Goal: Use online tool/utility: Utilize a website feature to perform a specific function

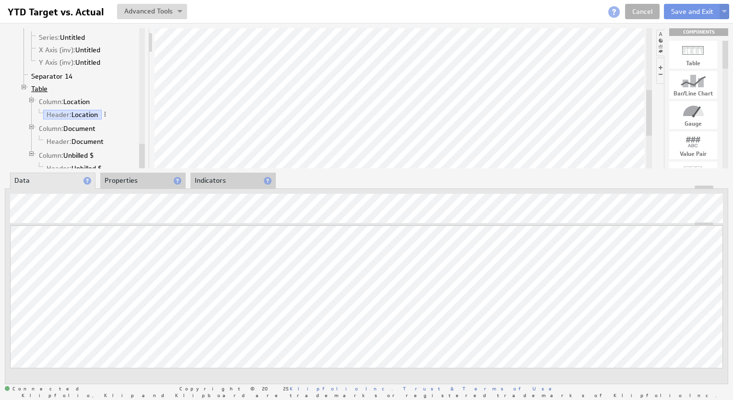
click at [40, 84] on link "Table" at bounding box center [40, 89] width 24 height 10
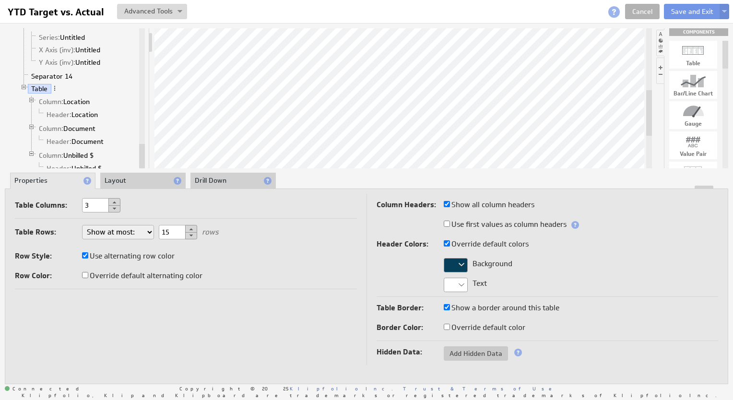
click at [228, 177] on li "Drill Down" at bounding box center [232, 181] width 85 height 16
checkbox input "true"
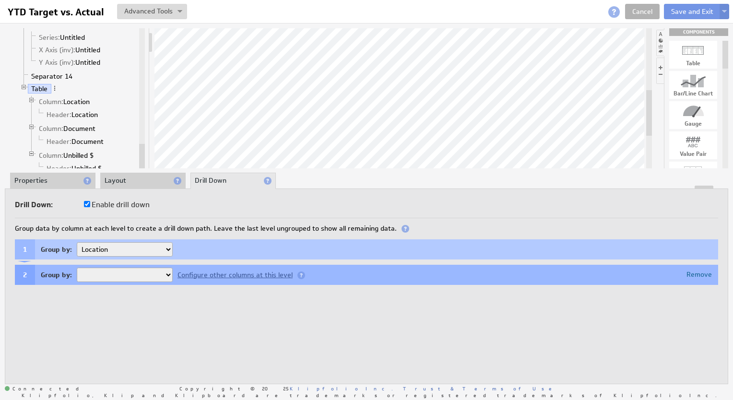
click at [129, 333] on div "Drill Down: Enable drill down Group data by column at each level to create a dr…" at bounding box center [366, 286] width 723 height 196
click at [205, 248] on div "1 Group by: Location" at bounding box center [366, 249] width 703 height 20
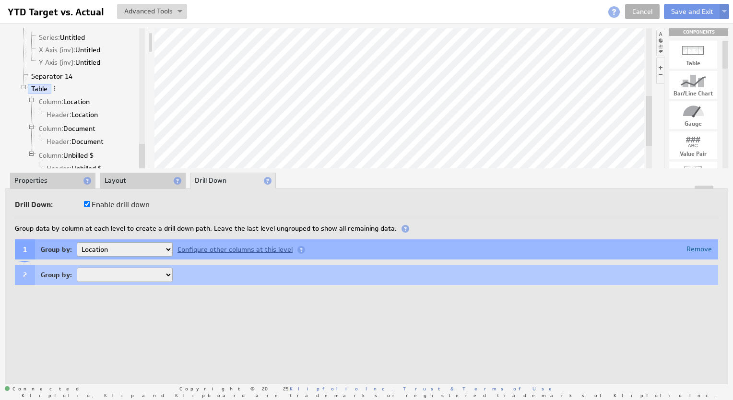
click at [205, 248] on div "Configure other columns at this level" at bounding box center [241, 250] width 136 height 8
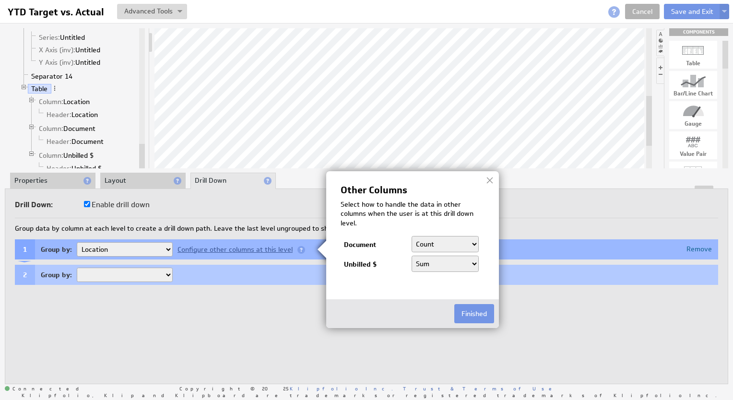
click at [490, 182] on div at bounding box center [490, 180] width 14 height 14
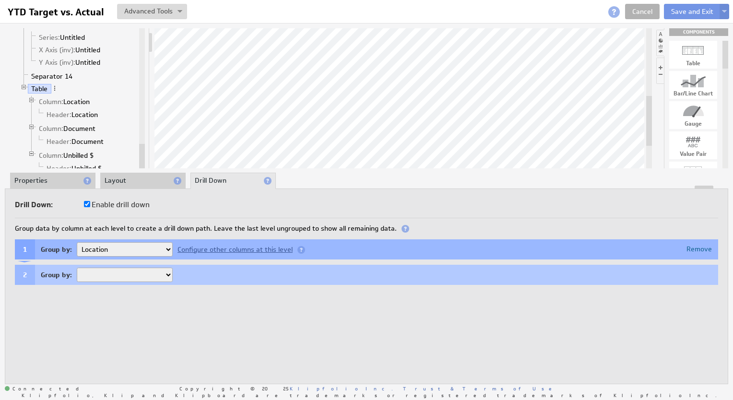
click at [166, 273] on select "Document" at bounding box center [125, 275] width 96 height 14
click at [192, 273] on div "2 Group by: Document" at bounding box center [366, 275] width 703 height 20
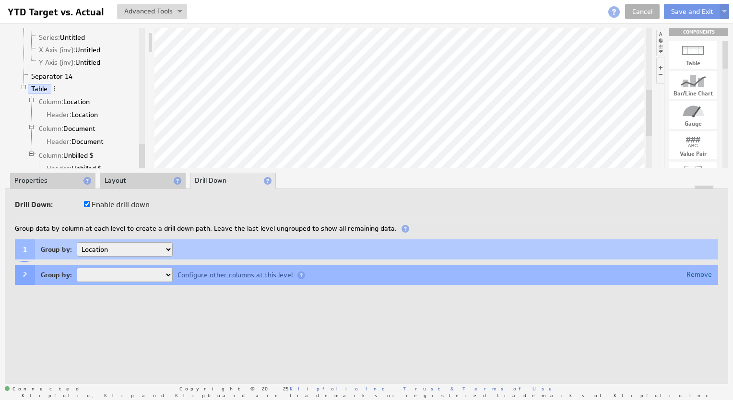
click at [192, 273] on div "Configure other columns at this level" at bounding box center [241, 275] width 136 height 8
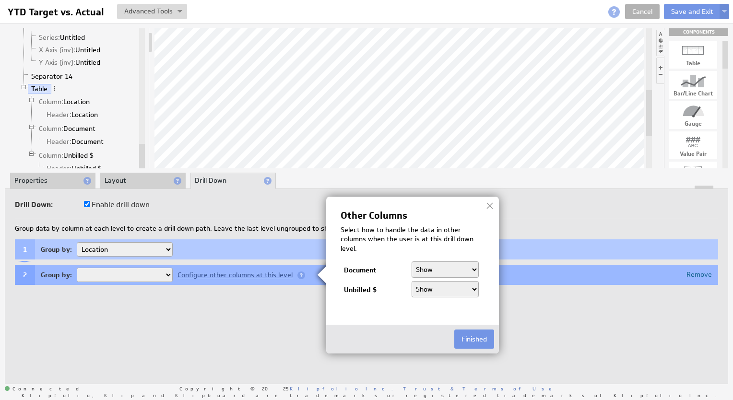
click at [491, 203] on div at bounding box center [490, 206] width 14 height 14
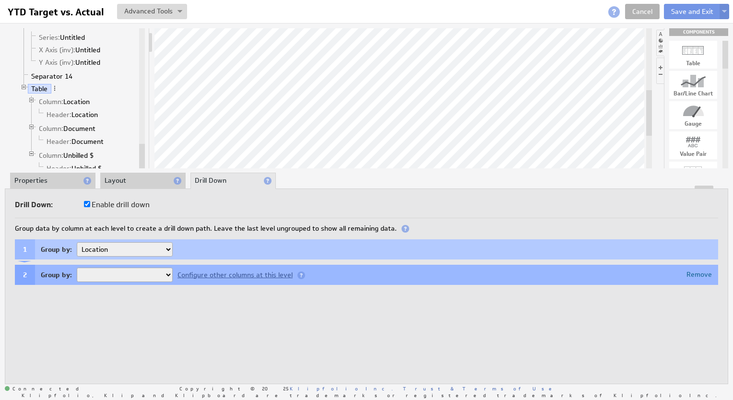
click at [125, 334] on div "Drill Down: Enable drill down Group data by column at each level to create a dr…" at bounding box center [366, 286] width 723 height 196
click at [643, 13] on link "Cancel" at bounding box center [642, 11] width 35 height 15
